Goal: Task Accomplishment & Management: Complete application form

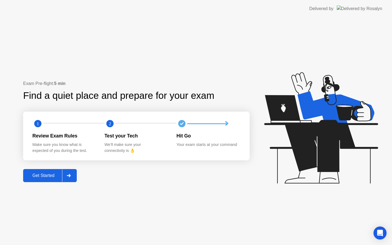
click at [47, 178] on div "Get Started" at bounding box center [43, 175] width 37 height 5
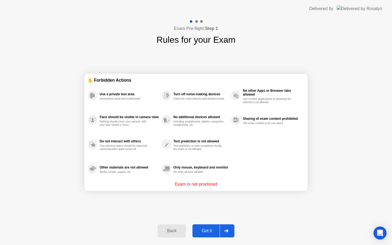
click at [202, 232] on div "Got it" at bounding box center [207, 230] width 26 height 5
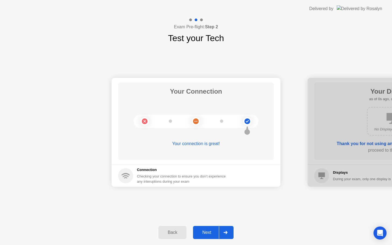
click at [203, 232] on div "Next" at bounding box center [207, 232] width 24 height 5
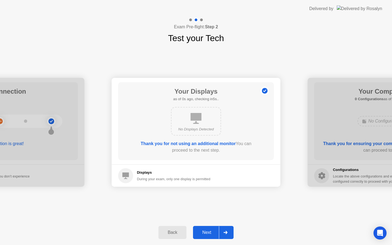
click at [203, 232] on div "Next" at bounding box center [207, 232] width 24 height 5
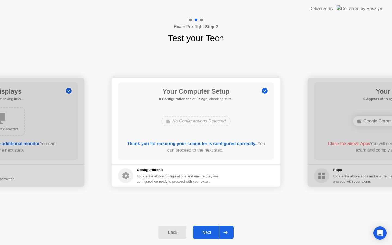
click at [203, 232] on div "Next" at bounding box center [207, 232] width 24 height 5
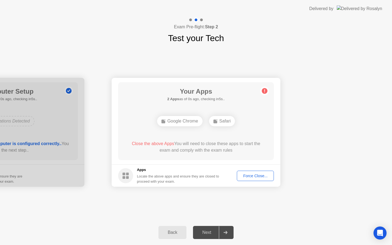
click at [203, 232] on div "Next" at bounding box center [207, 232] width 24 height 5
click at [261, 179] on button "Force Close..." at bounding box center [255, 176] width 37 height 10
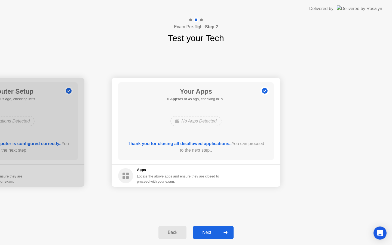
click at [207, 226] on button "Next" at bounding box center [213, 232] width 41 height 13
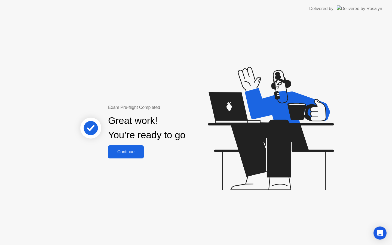
click at [124, 149] on div "Continue" at bounding box center [126, 151] width 32 height 5
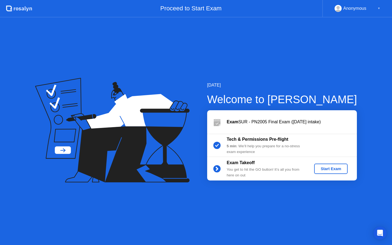
click at [313, 165] on div "Start Exam" at bounding box center [331, 169] width 52 height 10
click at [317, 167] on div "Start Exam" at bounding box center [330, 169] width 29 height 4
